Goal: Check status: Check status

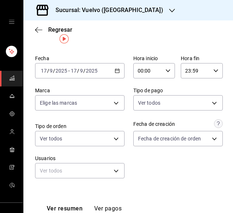
scroll to position [12, 0]
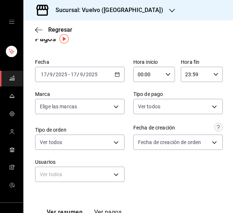
click at [115, 77] on \(Stroke\) "button" at bounding box center [117, 75] width 4 height 4
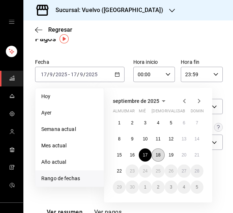
click at [158, 156] on font "18" at bounding box center [158, 155] width 5 height 5
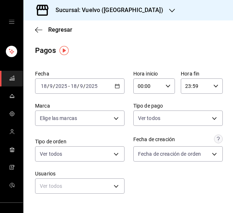
click at [111, 84] on div "[DATE] [DATE] - [DATE] [DATE]" at bounding box center [80, 86] width 90 height 15
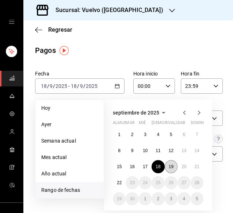
click at [172, 167] on font "19" at bounding box center [171, 166] width 5 height 5
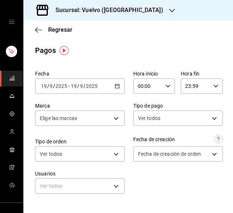
click at [116, 86] on icon "button" at bounding box center [117, 86] width 5 height 5
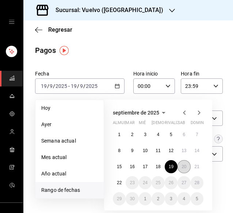
click at [184, 166] on font "20" at bounding box center [184, 166] width 5 height 5
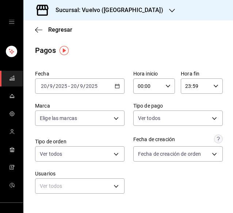
click at [117, 85] on div "[DATE] [DATE] - [DATE] [DATE]" at bounding box center [80, 86] width 90 height 15
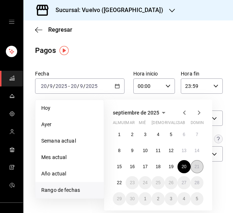
click at [198, 165] on font "21" at bounding box center [197, 166] width 5 height 5
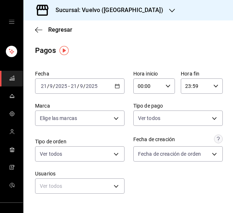
click at [115, 86] on icon "button" at bounding box center [117, 86] width 5 height 5
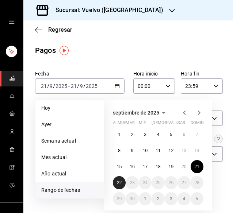
click at [120, 182] on font "22" at bounding box center [119, 183] width 5 height 5
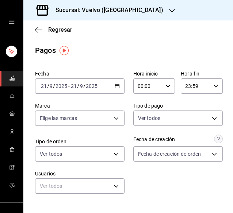
click at [168, 51] on div "Pagos" at bounding box center [128, 50] width 210 height 11
click at [115, 85] on \(Stroke\) "button" at bounding box center [117, 86] width 4 height 4
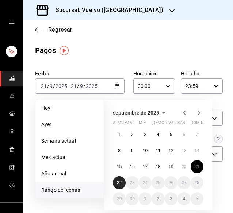
click at [117, 182] on font "22" at bounding box center [119, 183] width 5 height 5
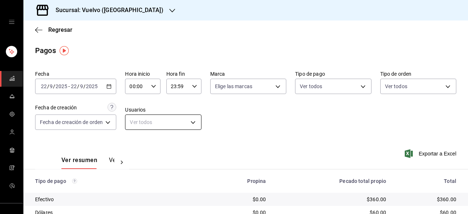
scroll to position [69, 0]
